Goal: Transaction & Acquisition: Book appointment/travel/reservation

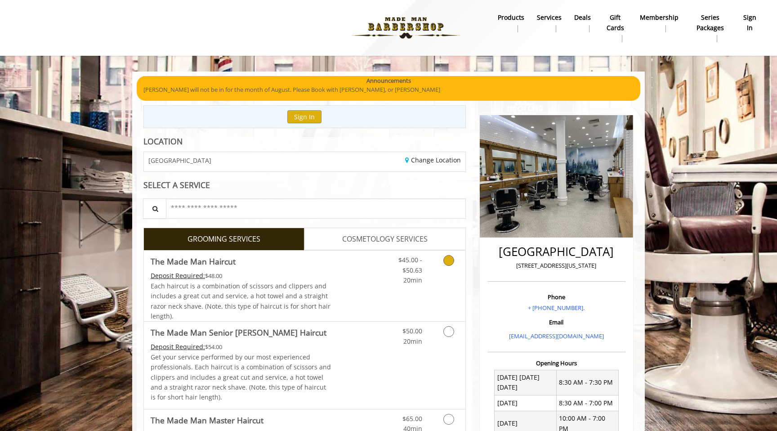
click at [342, 274] on link "Discounted Price" at bounding box center [357, 285] width 53 height 71
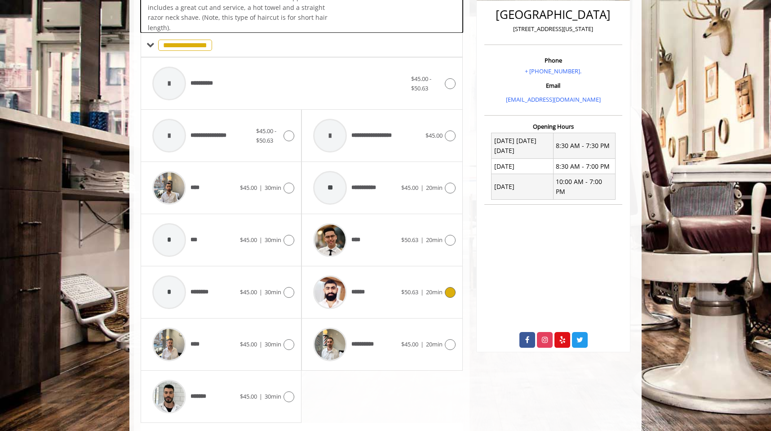
scroll to position [269, 0]
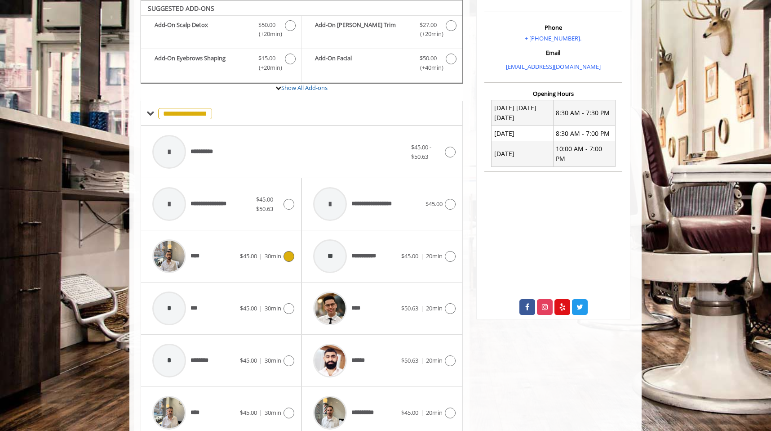
click at [249, 254] on span "$45.00" at bounding box center [248, 256] width 17 height 8
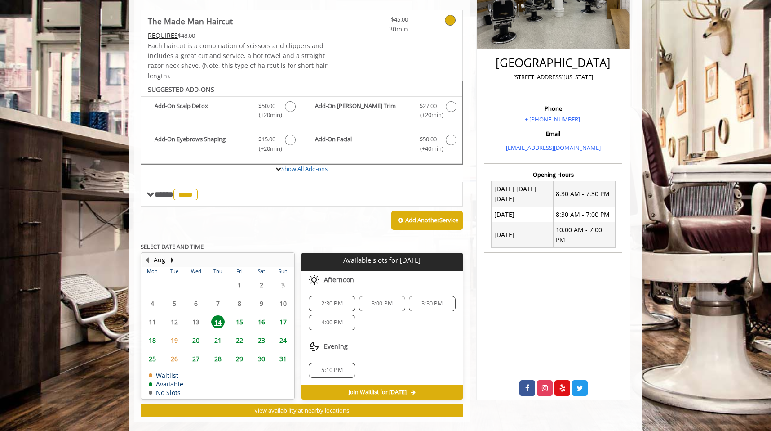
scroll to position [201, 0]
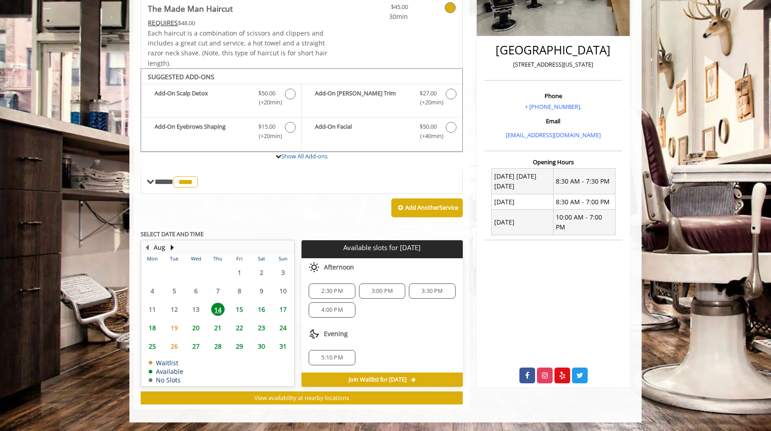
click at [343, 359] on span "5:10 PM" at bounding box center [332, 357] width 38 height 7
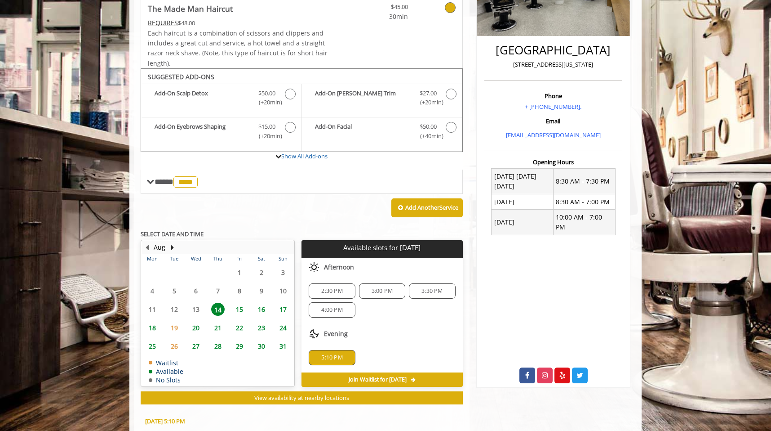
scroll to position [363, 0]
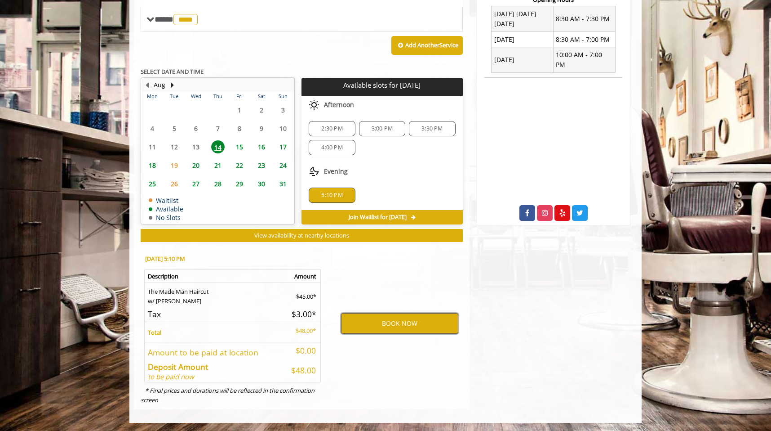
click at [376, 317] on button "BOOK NOW" at bounding box center [399, 323] width 117 height 21
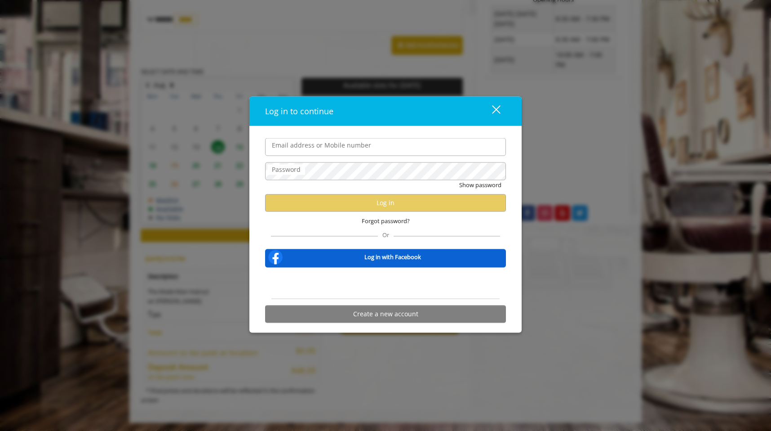
click at [414, 155] on input "Email address or Mobile number" at bounding box center [385, 147] width 241 height 18
type input "**********"
click at [384, 261] on b "Log in with Facebook" at bounding box center [392, 256] width 57 height 9
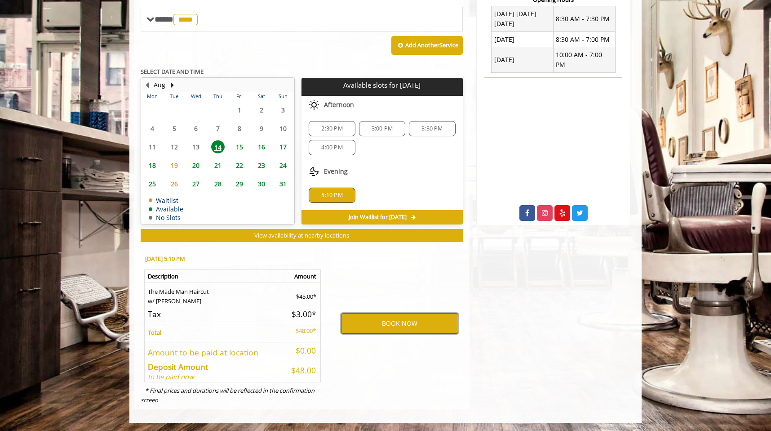
click at [405, 321] on button "BOOK NOW" at bounding box center [399, 323] width 117 height 21
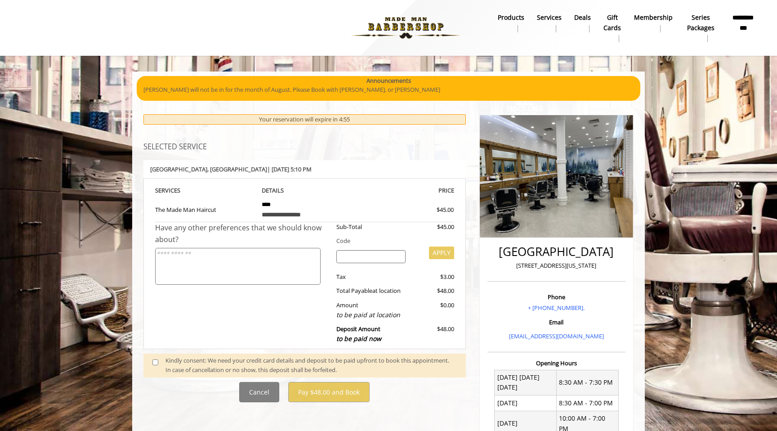
click at [415, 157] on div "**********" at bounding box center [305, 246] width 336 height 206
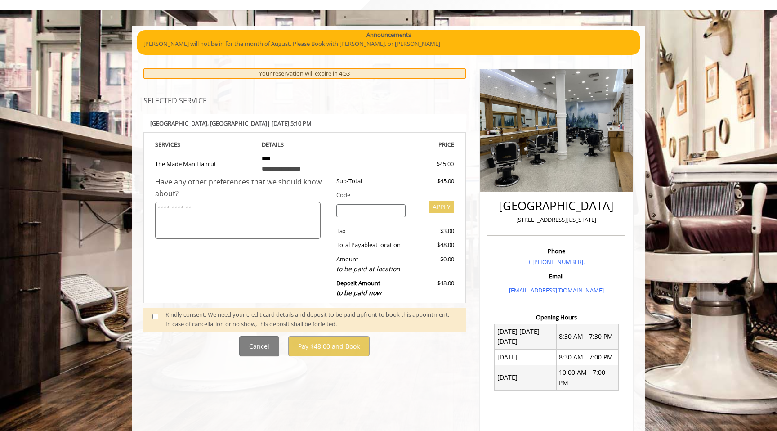
scroll to position [45, 0]
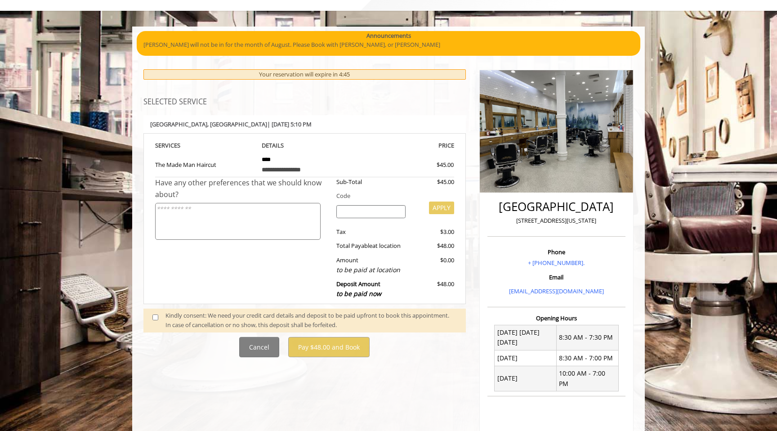
click at [275, 225] on textarea at bounding box center [237, 221] width 165 height 37
click at [284, 324] on div "Kindly consent: We need your credit card details and deposit to be paid upfront…" at bounding box center [310, 320] width 291 height 19
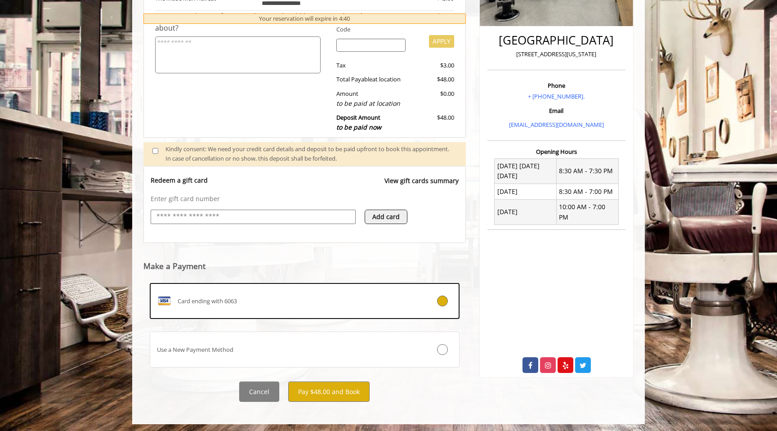
scroll to position [213, 0]
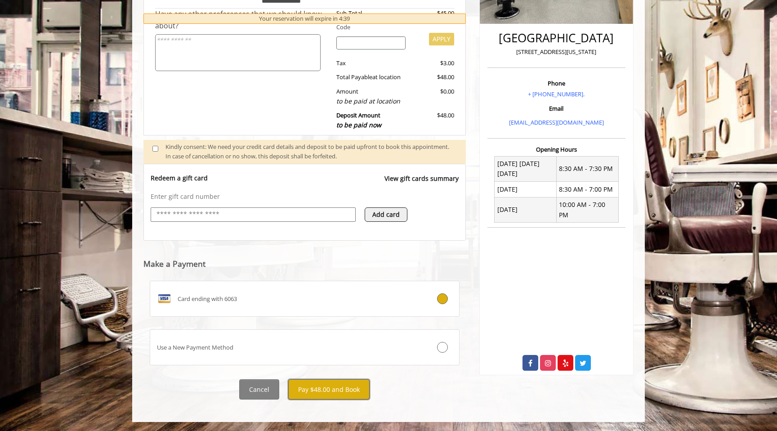
click at [340, 389] on button "Pay $48.00 and Book" at bounding box center [328, 389] width 81 height 20
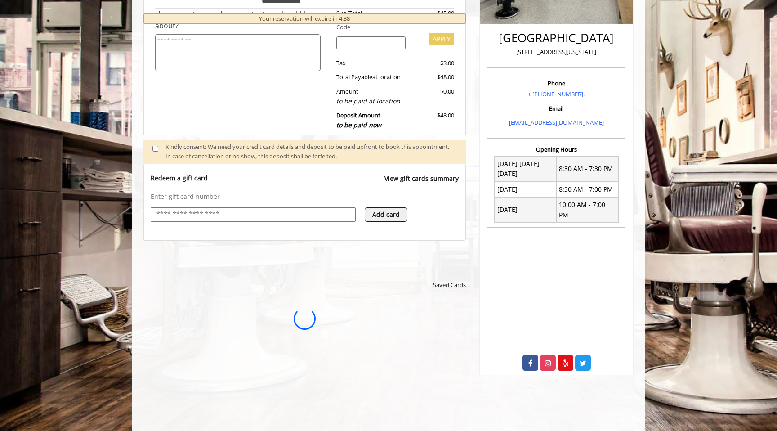
scroll to position [0, 0]
